Goal: Entertainment & Leisure: Browse casually

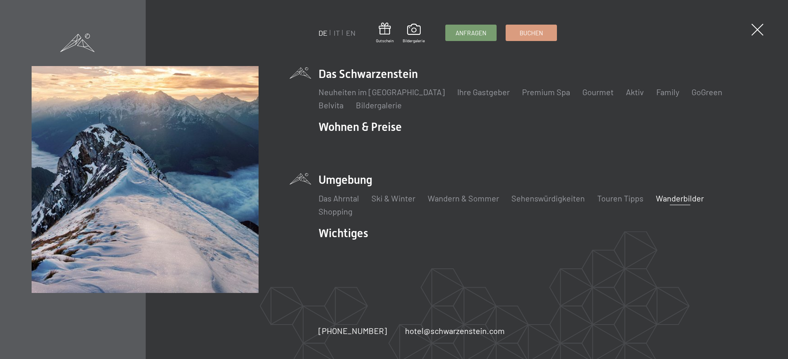
click at [665, 197] on link "Wanderbilder" at bounding box center [680, 198] width 48 height 10
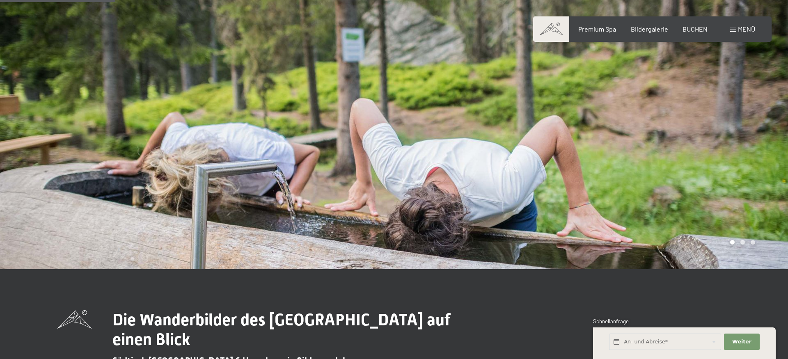
scroll to position [293, 0]
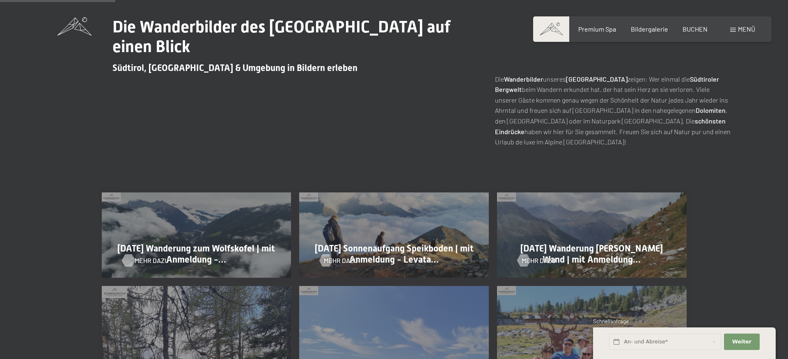
click at [147, 260] on span "Mehr dazu" at bounding box center [152, 260] width 34 height 9
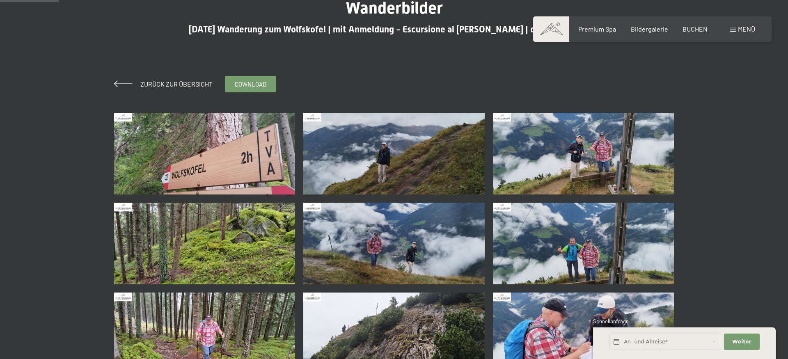
scroll to position [209, 0]
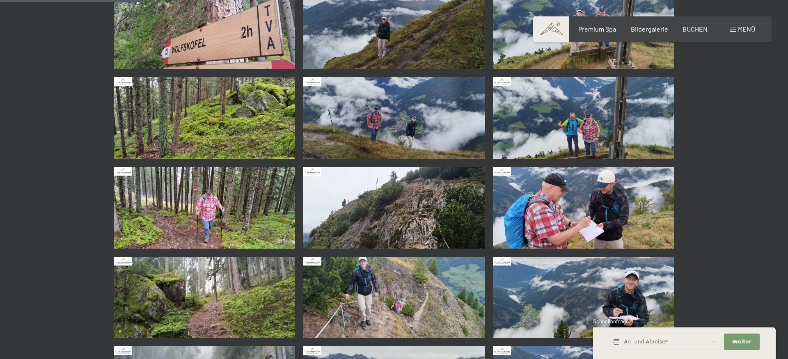
click at [394, 296] on img at bounding box center [393, 298] width 181 height 82
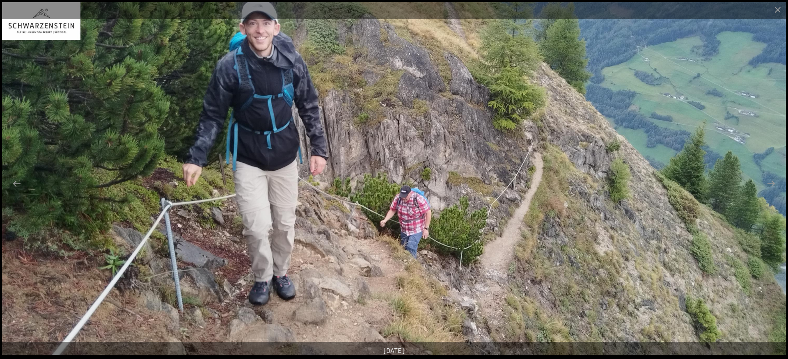
scroll to position [335, 0]
click at [775, 184] on button "Next slide" at bounding box center [771, 184] width 17 height 16
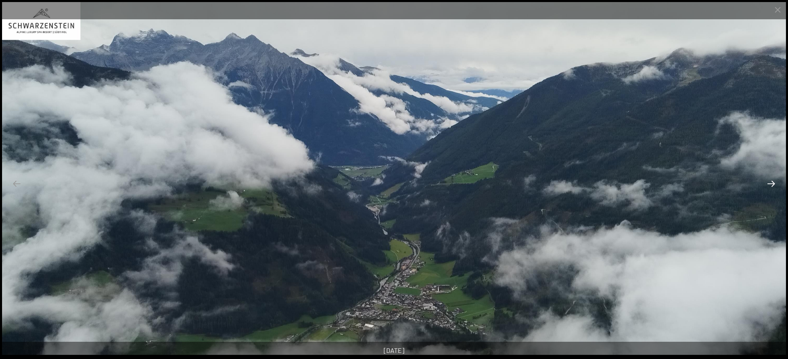
click at [775, 184] on button "Next slide" at bounding box center [771, 184] width 17 height 16
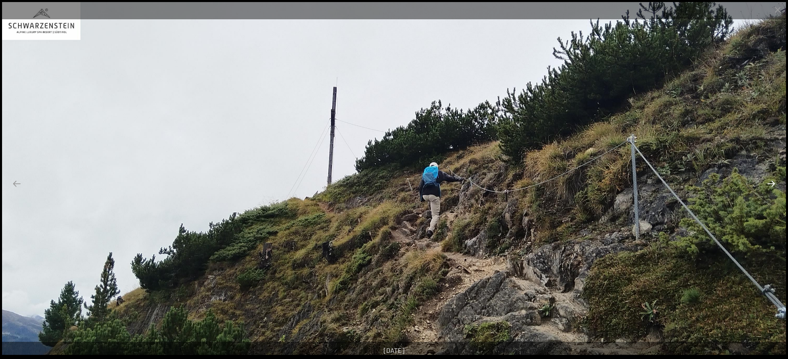
click at [775, 184] on button "Next slide" at bounding box center [771, 184] width 17 height 16
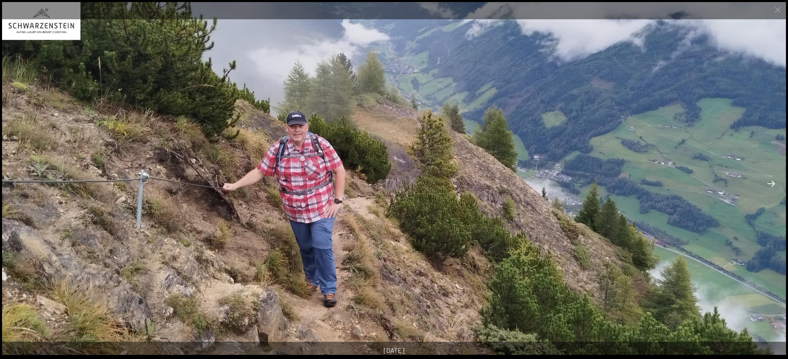
click at [775, 184] on button "Next slide" at bounding box center [771, 184] width 17 height 16
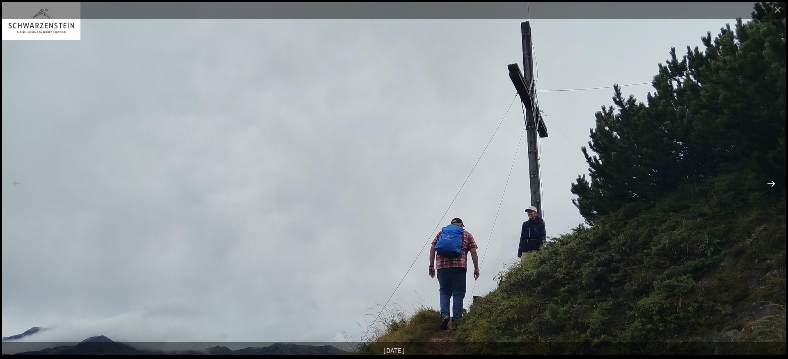
click at [775, 184] on button "Next slide" at bounding box center [771, 184] width 17 height 16
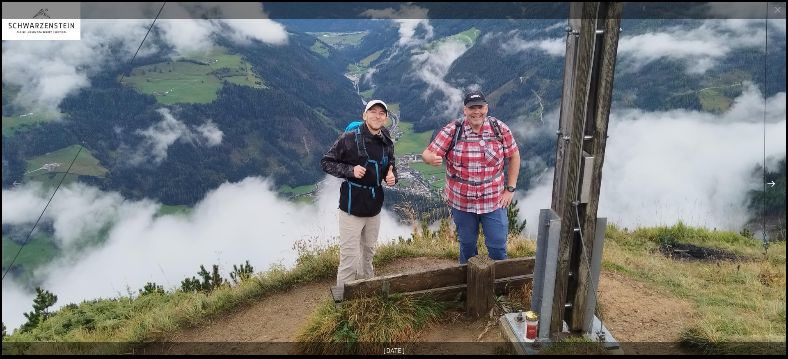
click at [775, 184] on button "Next slide" at bounding box center [771, 184] width 17 height 16
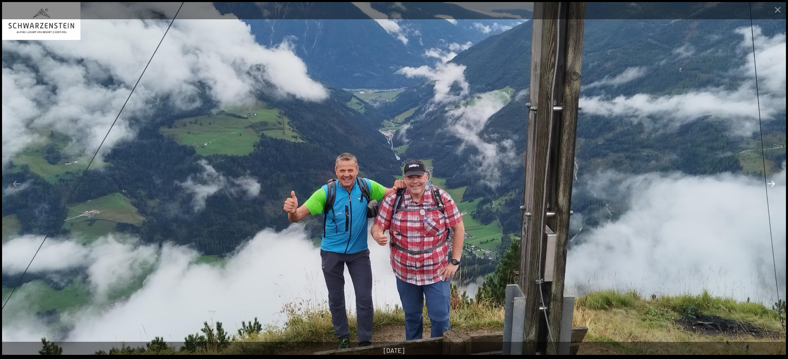
click at [775, 184] on button "Next slide" at bounding box center [771, 184] width 17 height 16
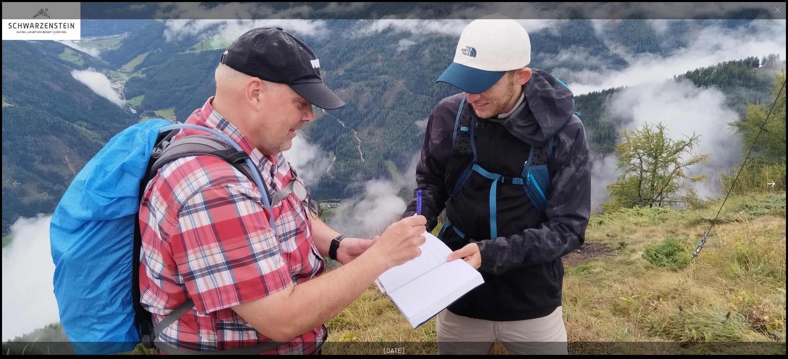
click at [775, 184] on button "Next slide" at bounding box center [771, 184] width 17 height 16
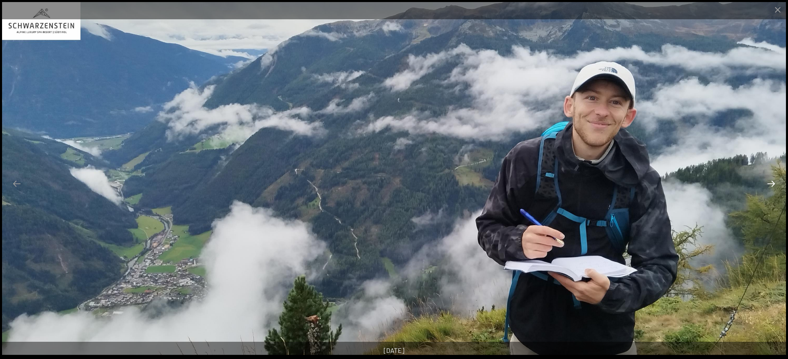
click at [775, 184] on button "Next slide" at bounding box center [771, 184] width 17 height 16
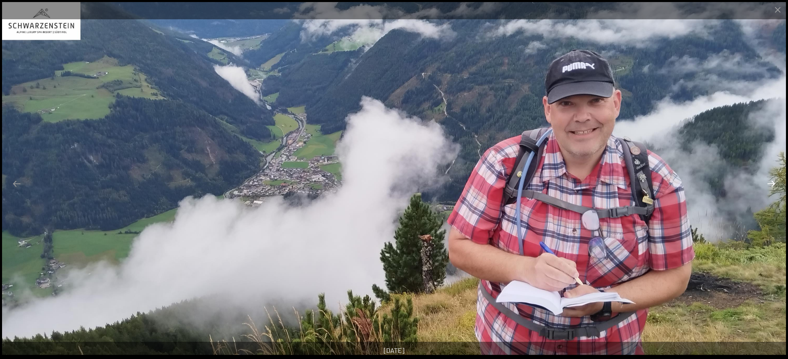
click at [775, 184] on button "Next slide" at bounding box center [771, 184] width 17 height 16
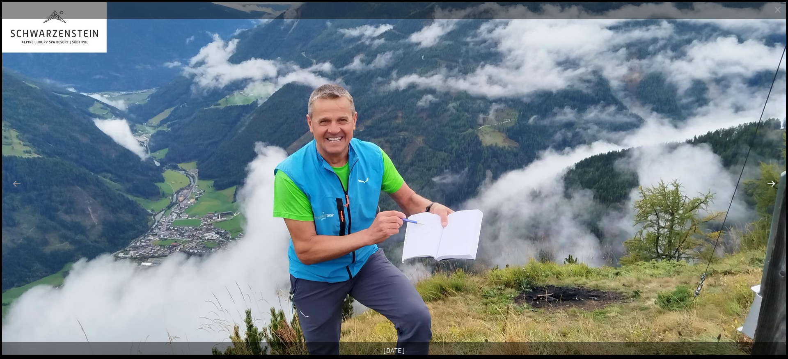
click at [775, 184] on button "Next slide" at bounding box center [771, 184] width 17 height 16
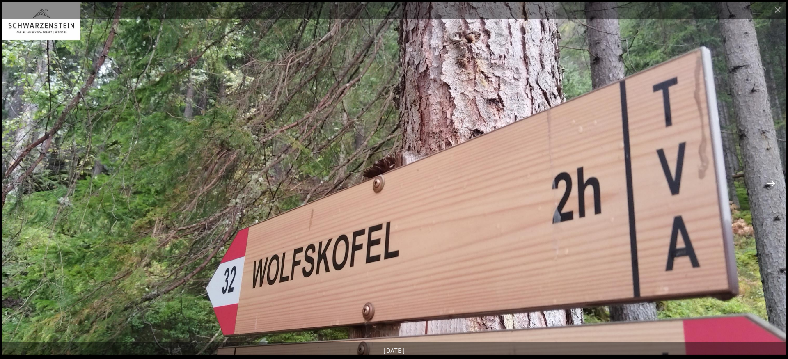
click at [775, 184] on button "Next slide" at bounding box center [771, 184] width 17 height 16
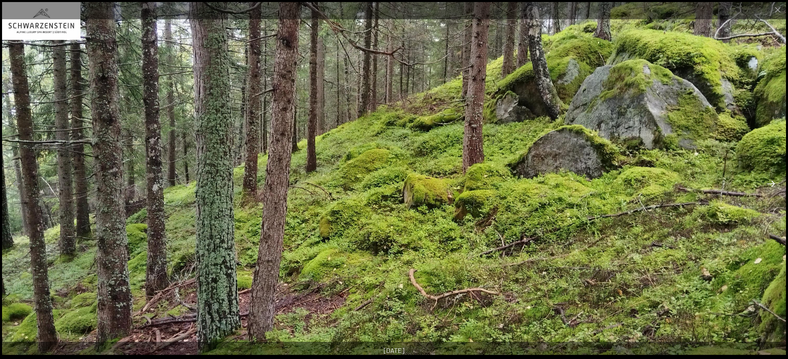
click at [775, 184] on button "Next slide" at bounding box center [771, 184] width 17 height 16
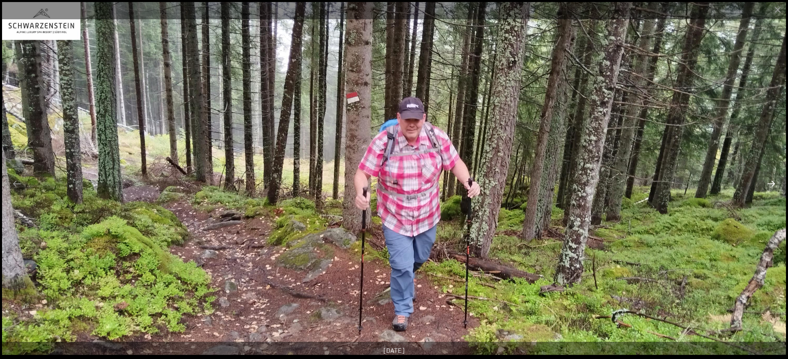
click at [775, 184] on button "Next slide" at bounding box center [771, 184] width 17 height 16
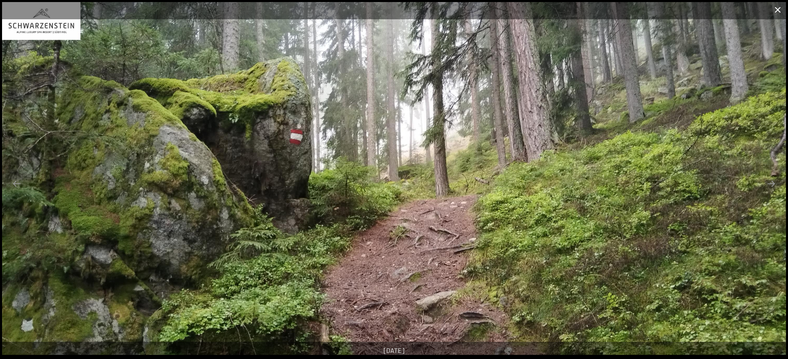
click at [777, 9] on button "Close gallery" at bounding box center [778, 9] width 21 height 19
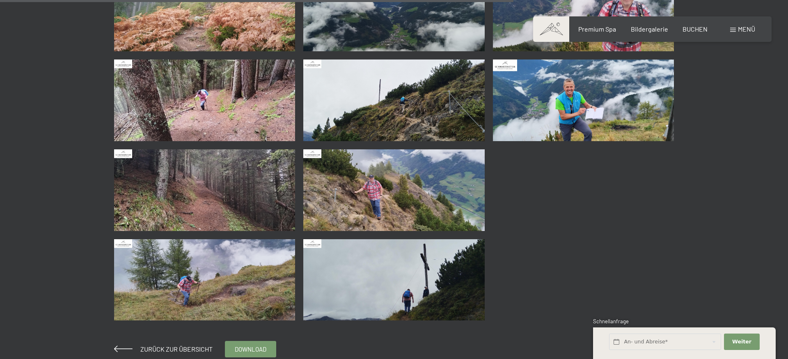
scroll to position [754, 0]
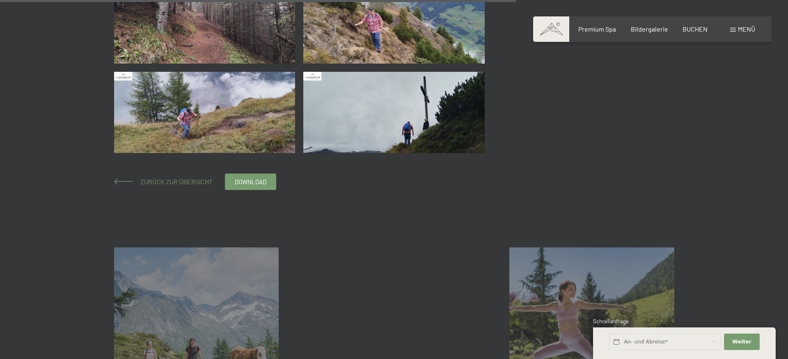
click at [171, 180] on span "Zurück zur Übersicht" at bounding box center [173, 182] width 79 height 8
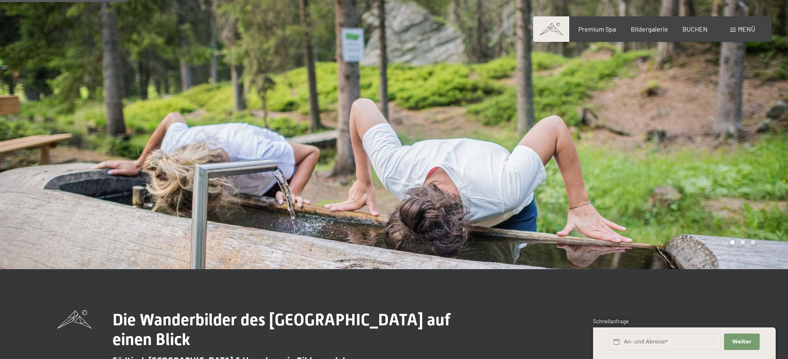
scroll to position [335, 0]
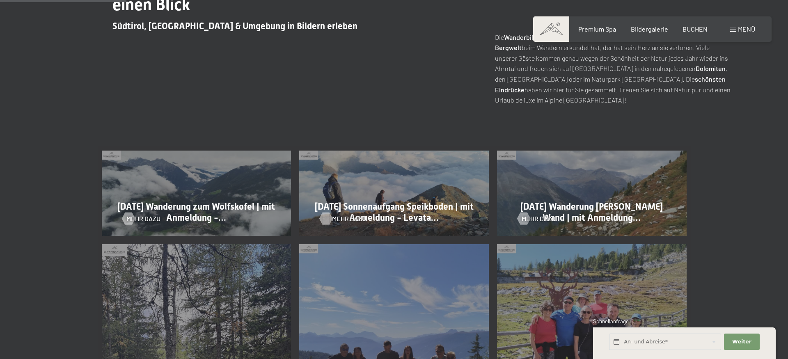
click at [327, 217] on div at bounding box center [326, 219] width 7 height 12
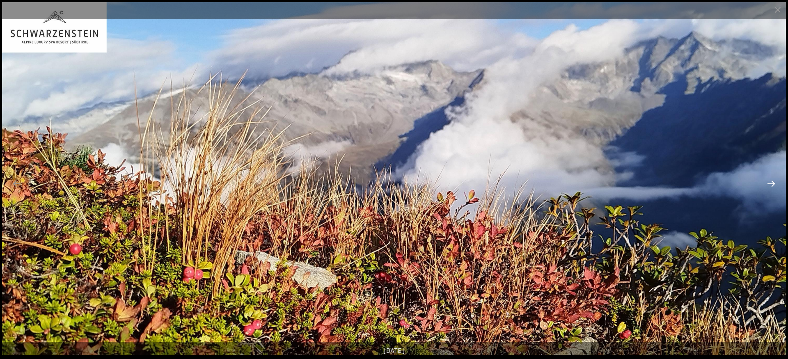
click at [772, 188] on button "Next slide" at bounding box center [771, 184] width 17 height 16
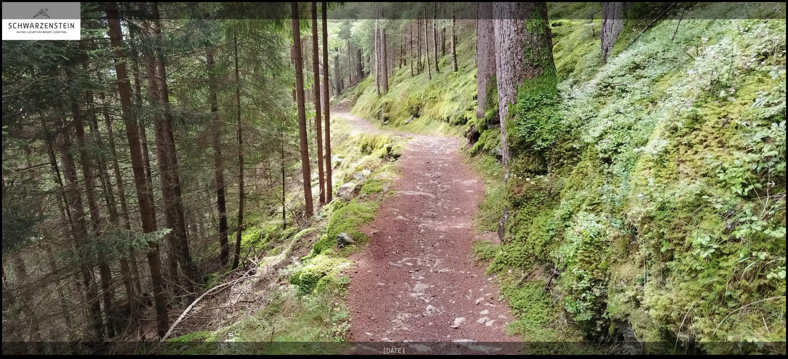
click at [772, 188] on button "Next slide" at bounding box center [771, 184] width 17 height 16
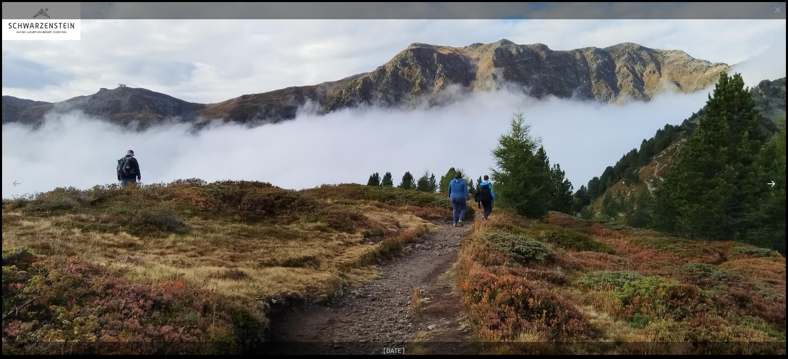
click at [772, 188] on button "Next slide" at bounding box center [771, 184] width 17 height 16
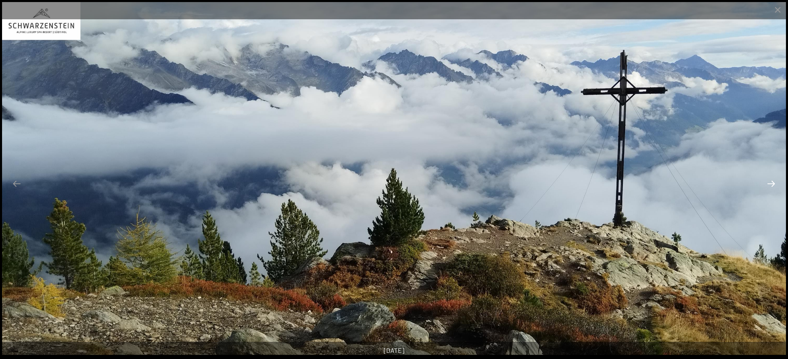
click at [772, 188] on button "Next slide" at bounding box center [771, 184] width 17 height 16
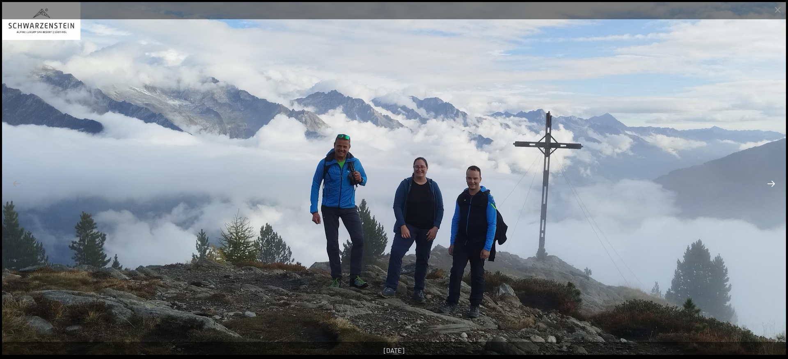
click at [772, 188] on button "Next slide" at bounding box center [771, 184] width 17 height 16
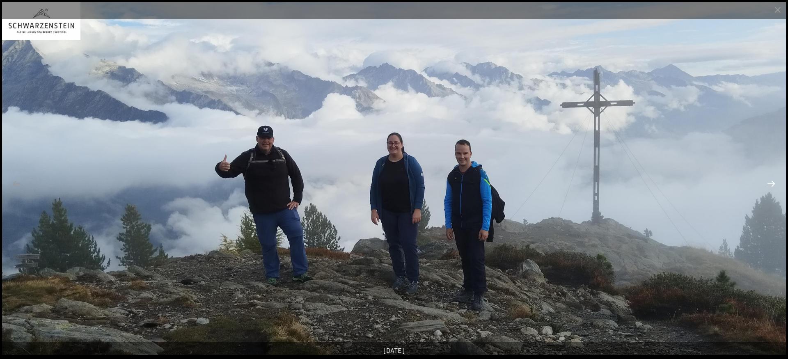
click at [772, 188] on button "Next slide" at bounding box center [771, 184] width 17 height 16
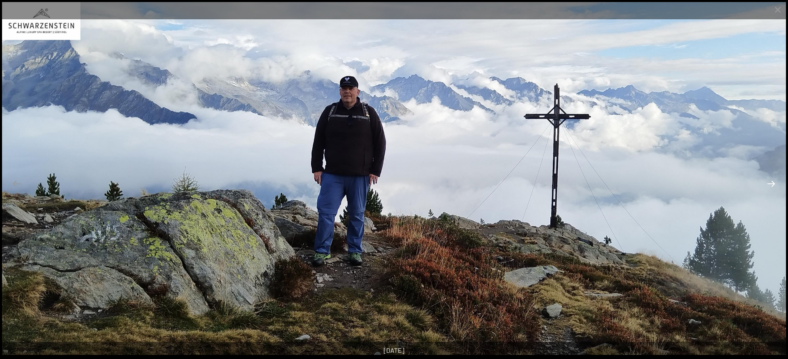
click at [772, 188] on button "Next slide" at bounding box center [771, 184] width 17 height 16
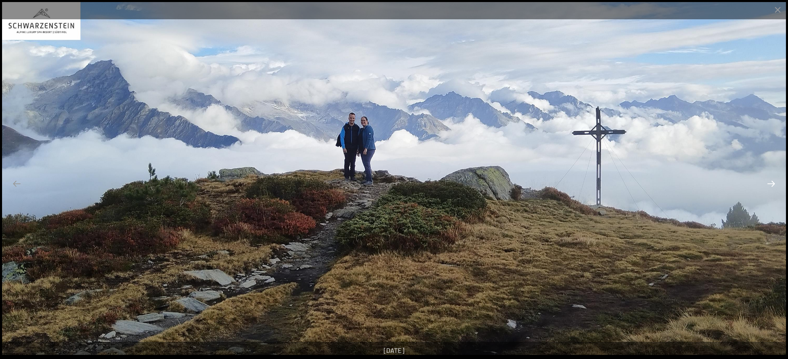
click at [772, 188] on button "Next slide" at bounding box center [771, 184] width 17 height 16
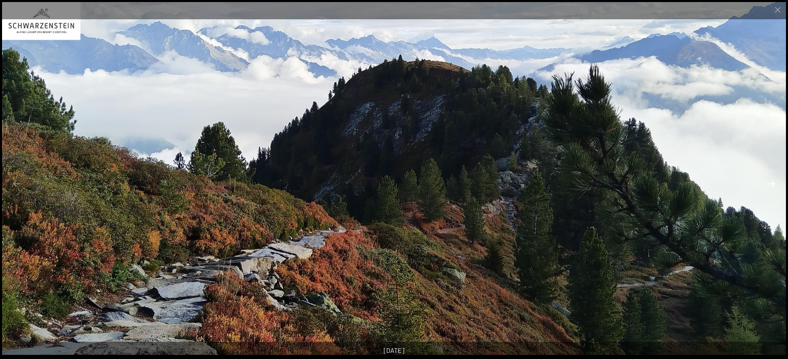
click at [772, 188] on button "Next slide" at bounding box center [771, 184] width 17 height 16
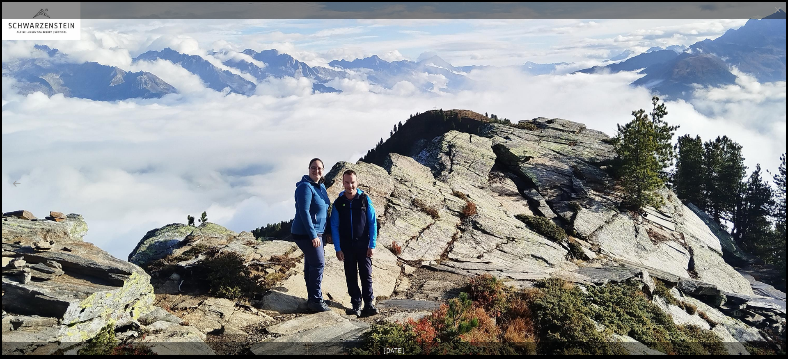
click at [772, 188] on button "Next slide" at bounding box center [771, 184] width 17 height 16
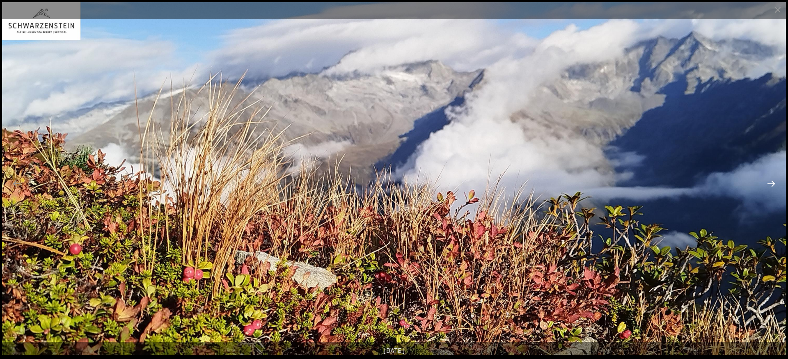
click at [772, 188] on button "Next slide" at bounding box center [771, 184] width 17 height 16
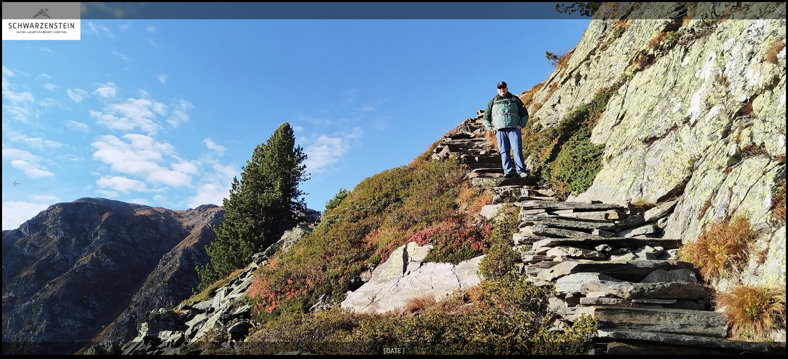
click at [772, 188] on button "Next slide" at bounding box center [771, 184] width 17 height 16
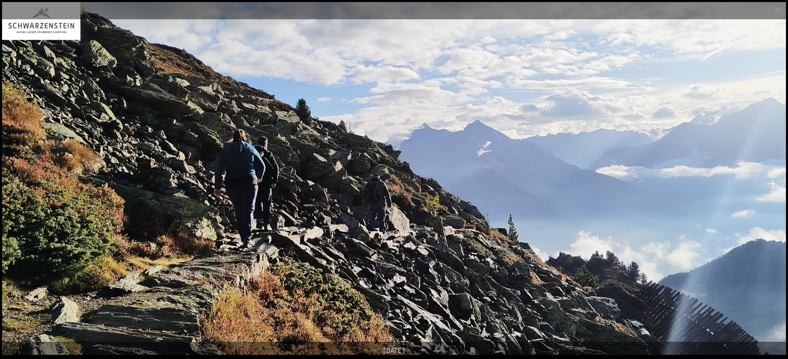
click at [772, 188] on button "Next slide" at bounding box center [771, 184] width 17 height 16
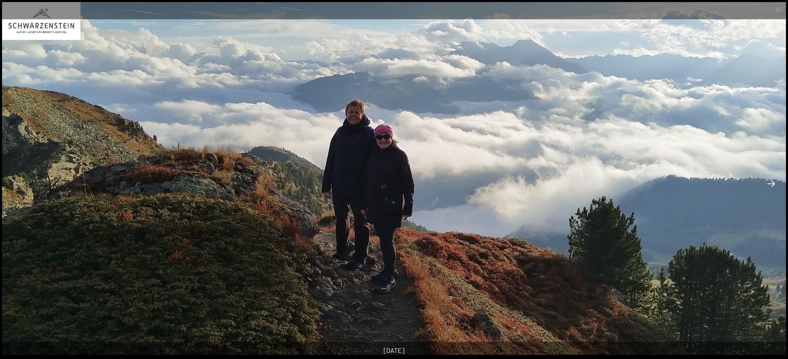
click at [772, 188] on button "Next slide" at bounding box center [771, 184] width 17 height 16
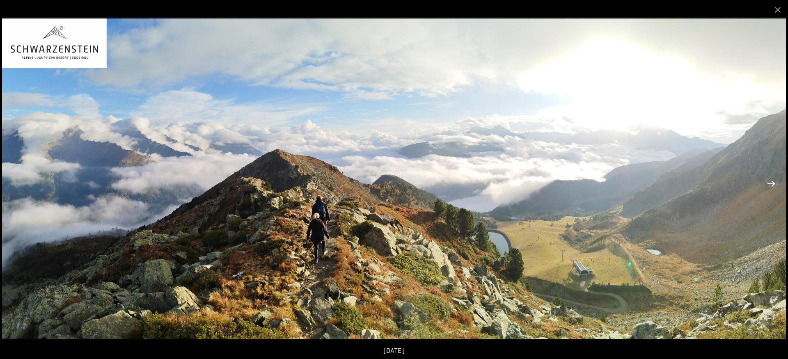
click at [772, 188] on button "Next slide" at bounding box center [771, 184] width 17 height 16
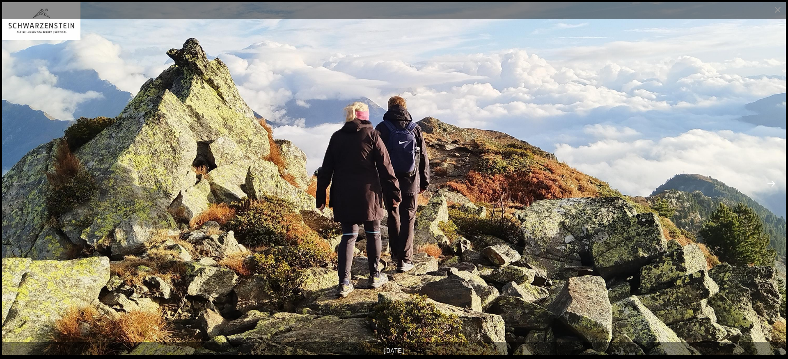
click at [772, 188] on button "Next slide" at bounding box center [771, 184] width 17 height 16
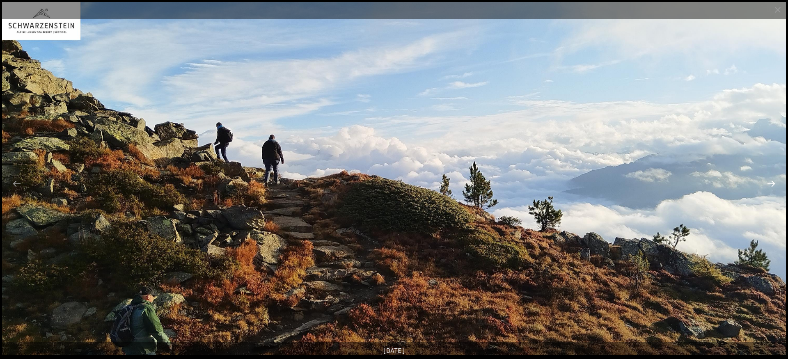
click at [772, 188] on button "Next slide" at bounding box center [771, 184] width 17 height 16
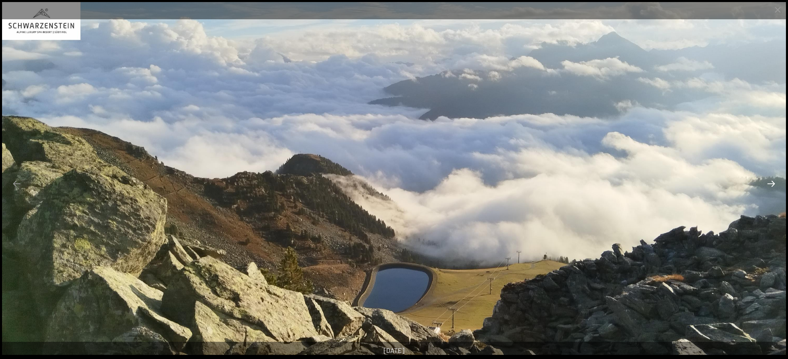
click at [772, 188] on button "Next slide" at bounding box center [771, 184] width 17 height 16
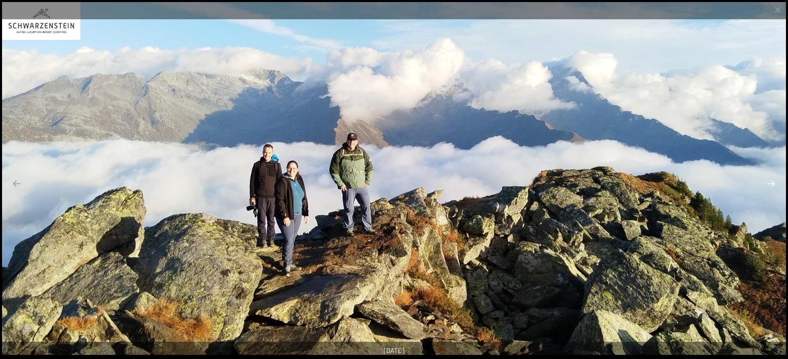
click at [772, 188] on button "Next slide" at bounding box center [771, 184] width 17 height 16
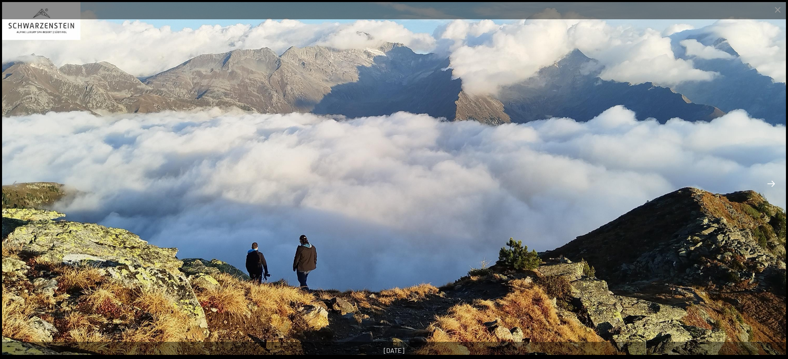
click at [772, 188] on button "Next slide" at bounding box center [771, 184] width 17 height 16
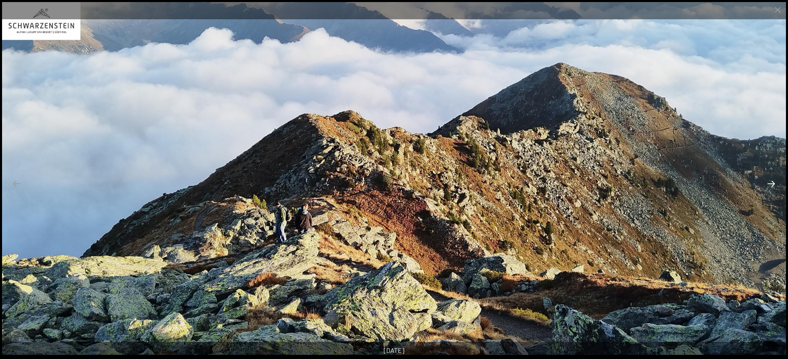
click at [772, 188] on button "Next slide" at bounding box center [771, 184] width 17 height 16
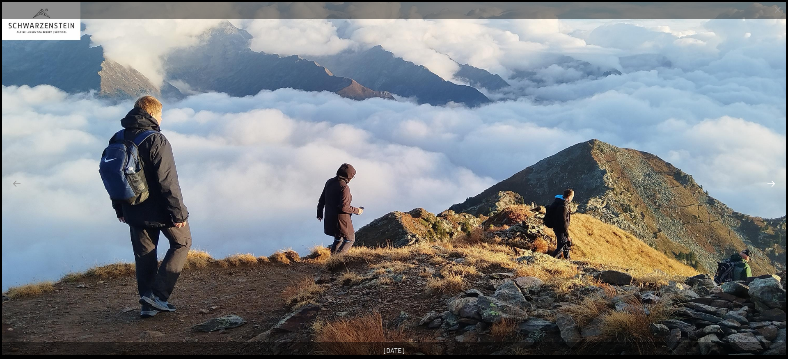
click at [772, 188] on button "Next slide" at bounding box center [771, 184] width 17 height 16
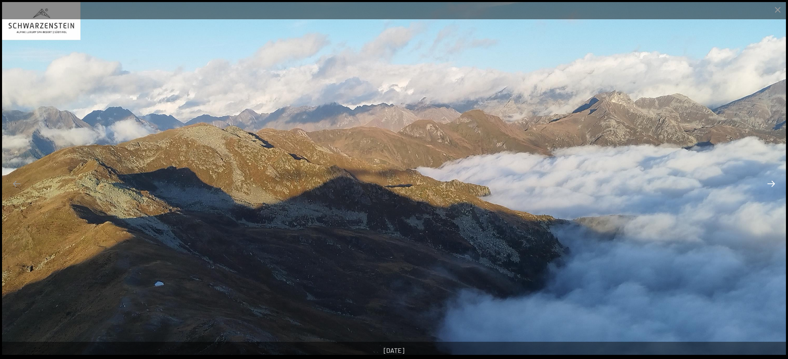
click at [772, 188] on button "Next slide" at bounding box center [771, 184] width 17 height 16
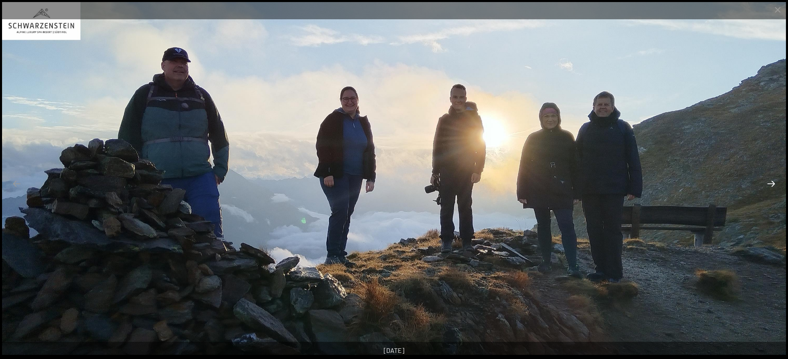
click at [772, 188] on button "Next slide" at bounding box center [771, 184] width 17 height 16
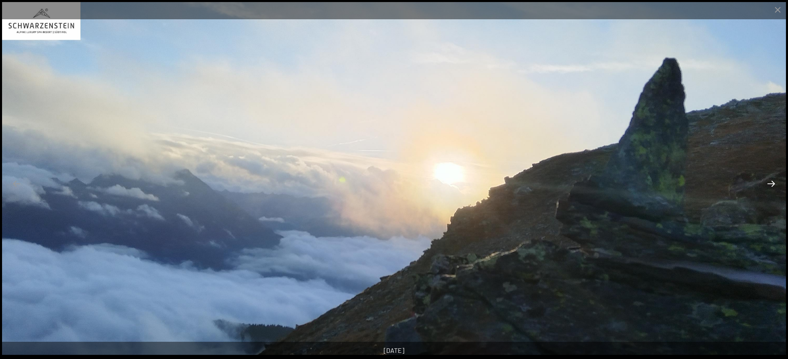
click at [772, 188] on button "Next slide" at bounding box center [771, 184] width 17 height 16
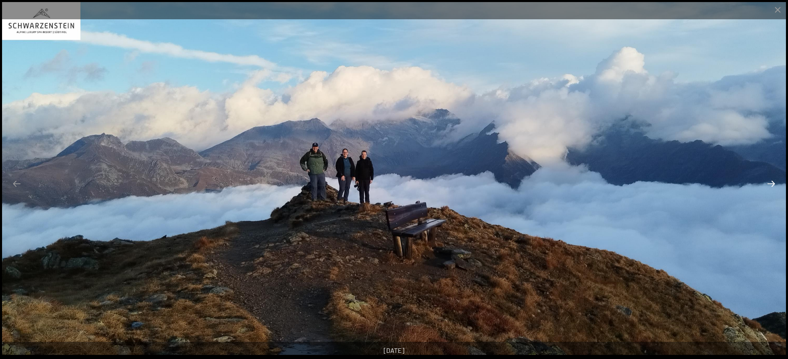
click at [772, 188] on button "Next slide" at bounding box center [771, 184] width 17 height 16
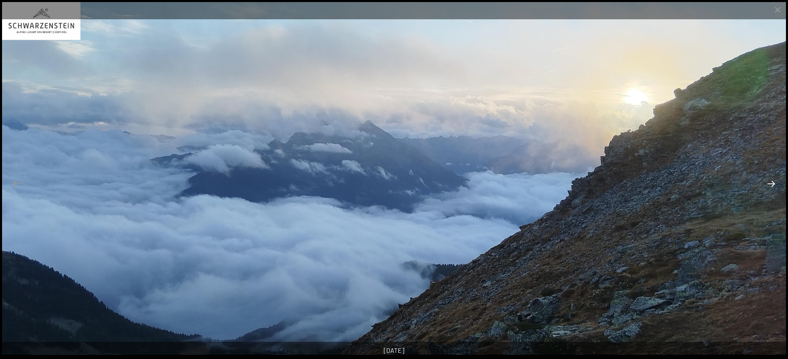
click at [772, 188] on button "Next slide" at bounding box center [771, 184] width 17 height 16
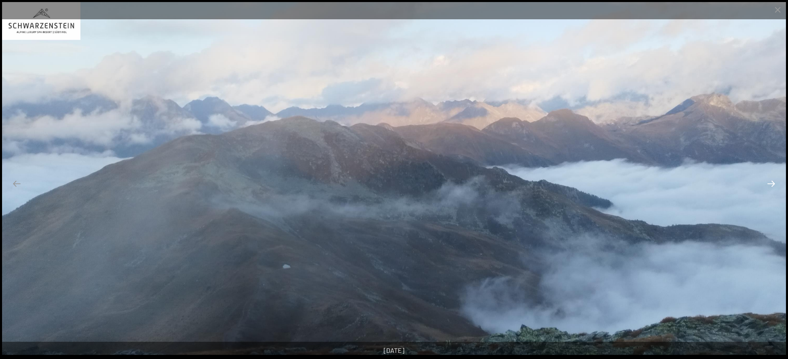
click at [772, 188] on button "Next slide" at bounding box center [771, 184] width 17 height 16
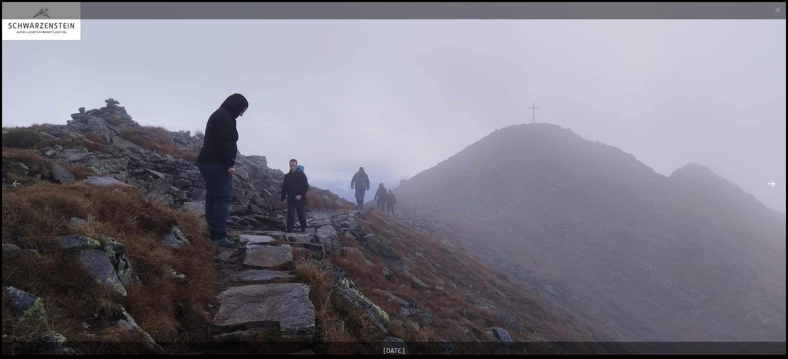
click at [772, 188] on button "Next slide" at bounding box center [771, 184] width 17 height 16
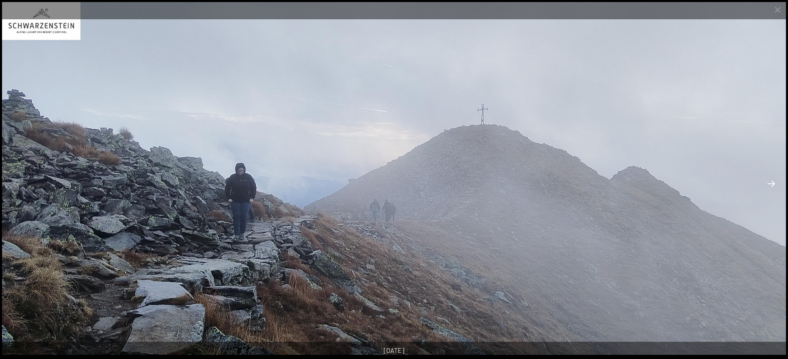
click at [772, 188] on button "Next slide" at bounding box center [771, 184] width 17 height 16
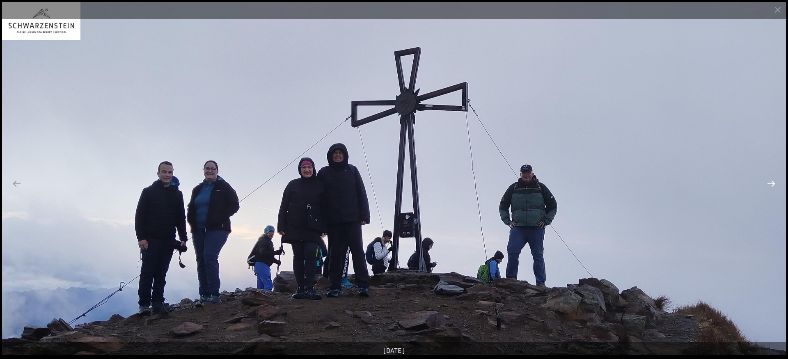
click at [772, 188] on button "Next slide" at bounding box center [771, 184] width 17 height 16
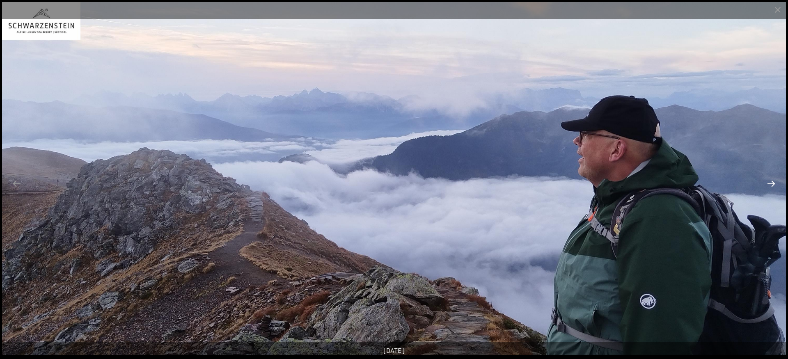
click at [772, 188] on button "Next slide" at bounding box center [771, 184] width 17 height 16
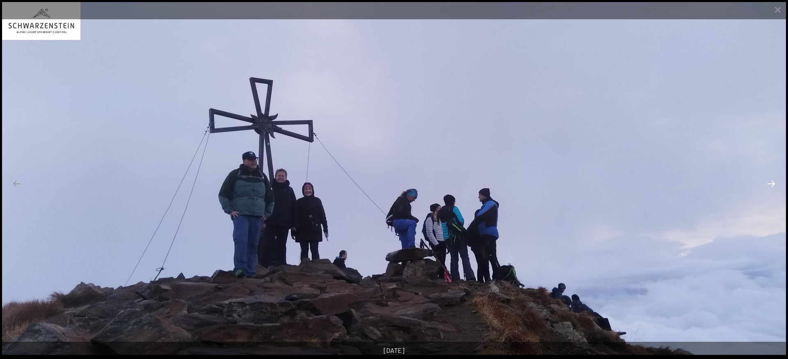
click at [772, 188] on button "Next slide" at bounding box center [771, 184] width 17 height 16
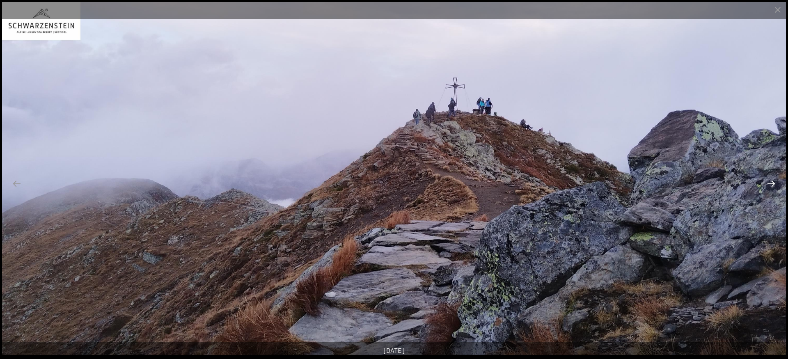
click at [772, 188] on button "Next slide" at bounding box center [771, 184] width 17 height 16
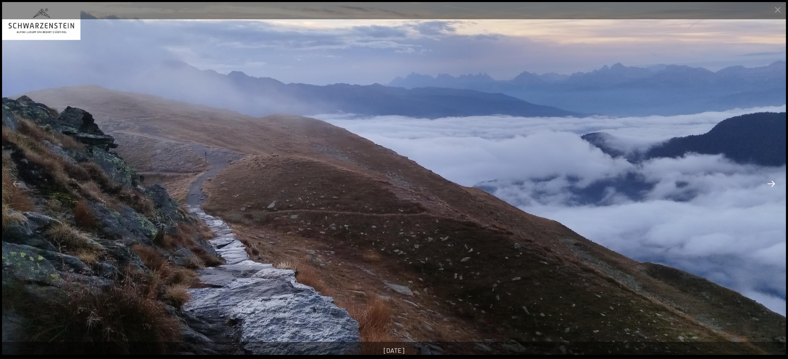
click at [772, 188] on button "Next slide" at bounding box center [771, 184] width 17 height 16
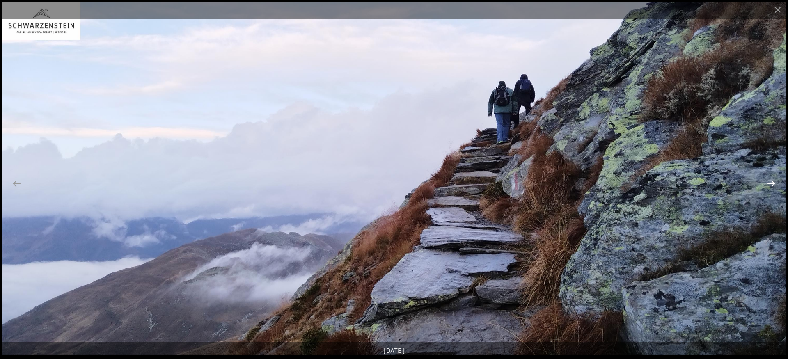
click at [772, 188] on button "Next slide" at bounding box center [771, 184] width 17 height 16
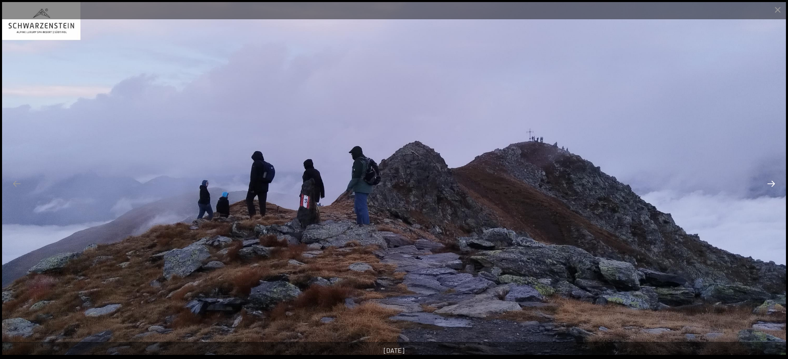
click at [772, 188] on button "Next slide" at bounding box center [771, 184] width 17 height 16
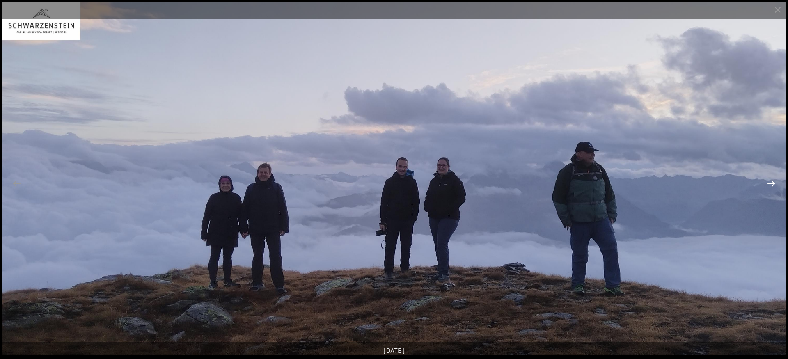
click at [772, 188] on button "Next slide" at bounding box center [771, 184] width 17 height 16
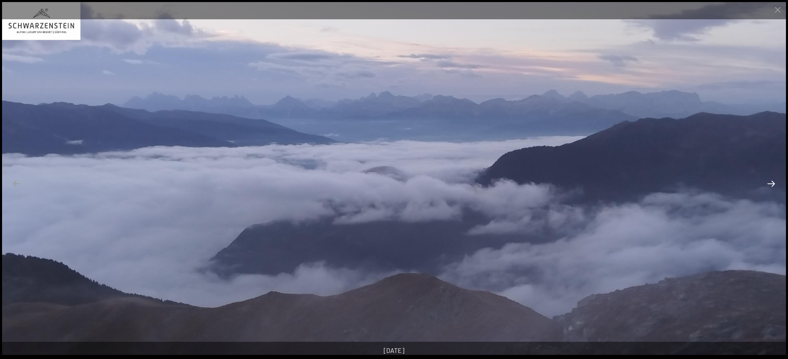
click at [772, 188] on button "Next slide" at bounding box center [771, 184] width 17 height 16
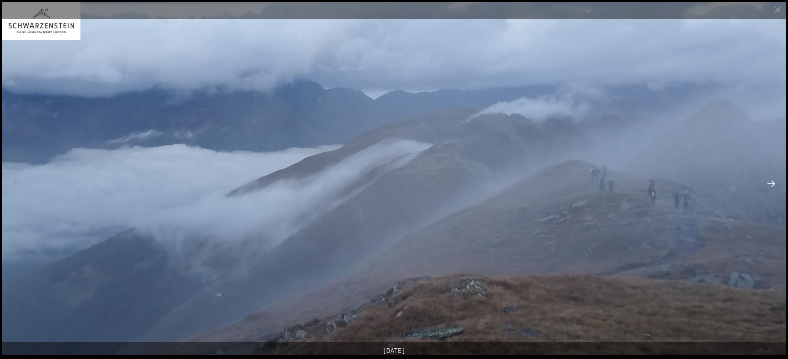
click at [772, 188] on button "Next slide" at bounding box center [771, 184] width 17 height 16
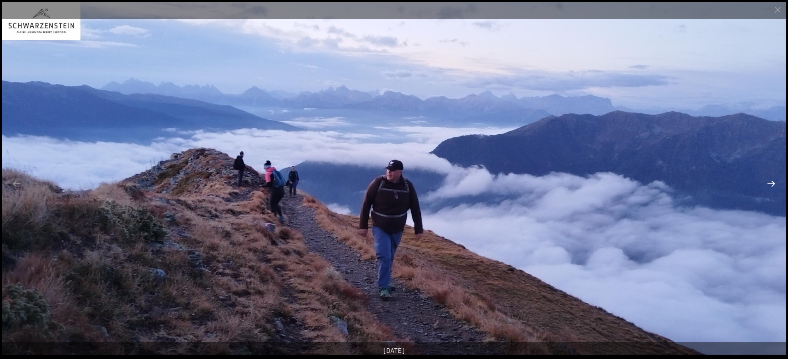
click at [772, 188] on button "Next slide" at bounding box center [771, 184] width 17 height 16
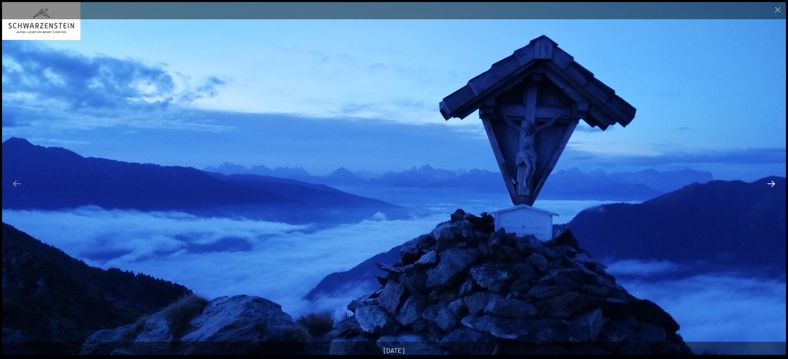
click at [772, 188] on button "Next slide" at bounding box center [771, 184] width 17 height 16
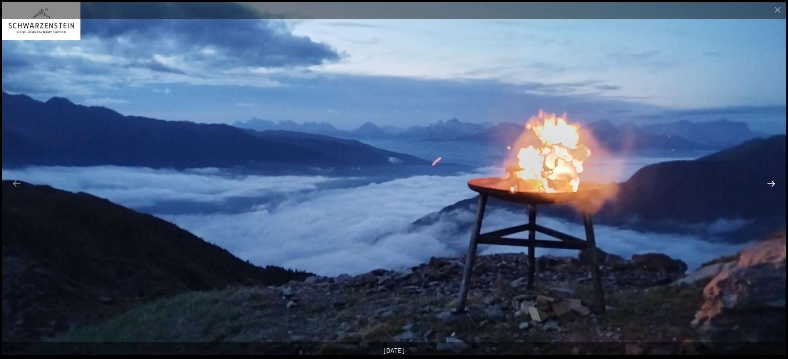
click at [772, 184] on button "Next slide" at bounding box center [771, 184] width 17 height 16
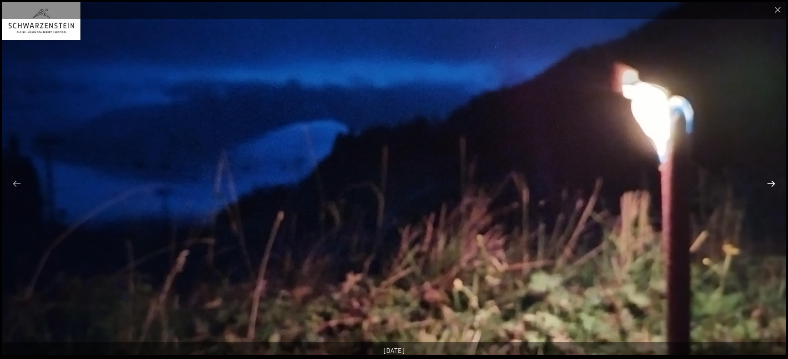
click at [772, 184] on button "Next slide" at bounding box center [771, 184] width 17 height 16
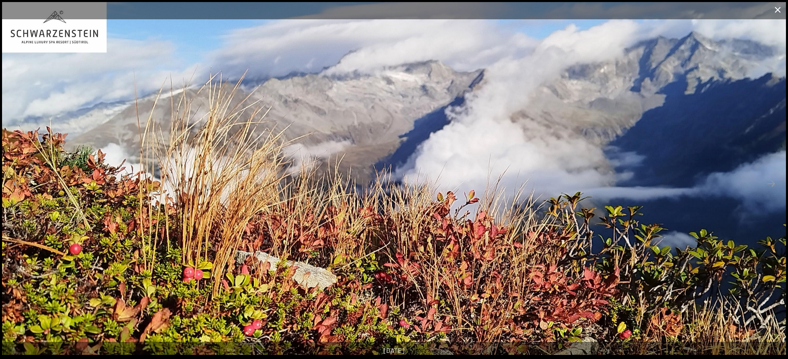
click at [778, 13] on button "Close gallery" at bounding box center [778, 9] width 21 height 19
